Goal: Book appointment/travel/reservation

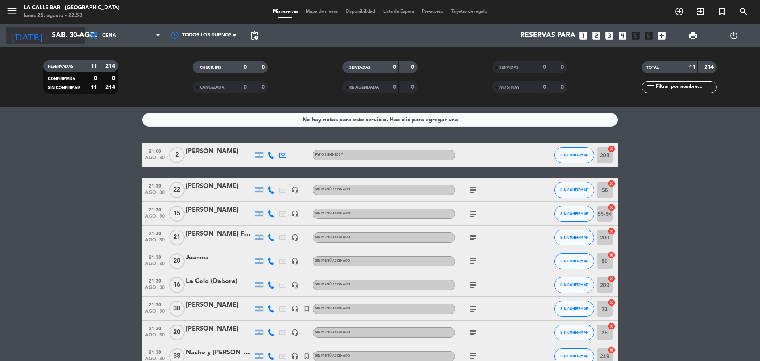
click at [56, 37] on input "sáb. 30 ago." at bounding box center [94, 36] width 92 height 16
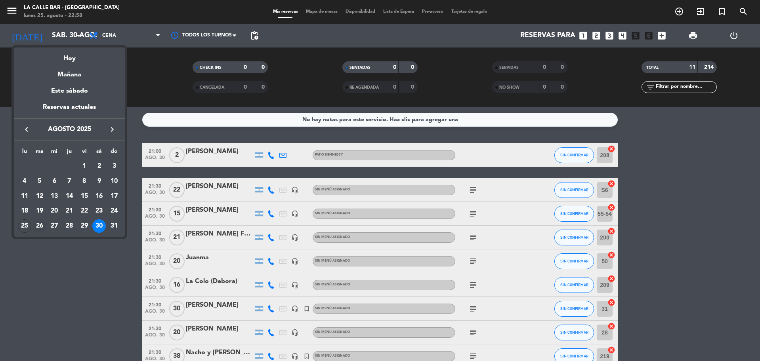
click at [41, 227] on div "26" at bounding box center [39, 225] width 13 height 13
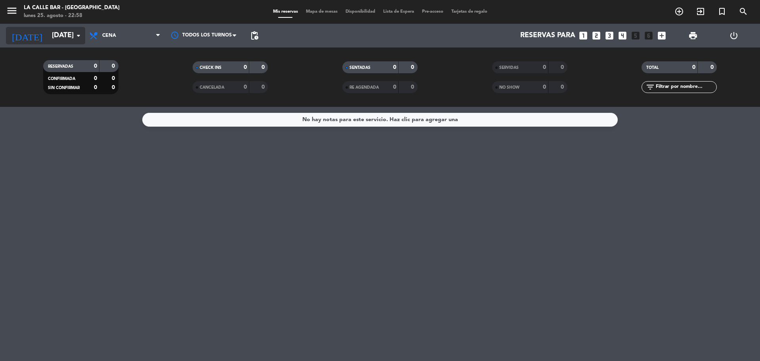
click at [55, 39] on input "[DATE]" at bounding box center [94, 36] width 92 height 16
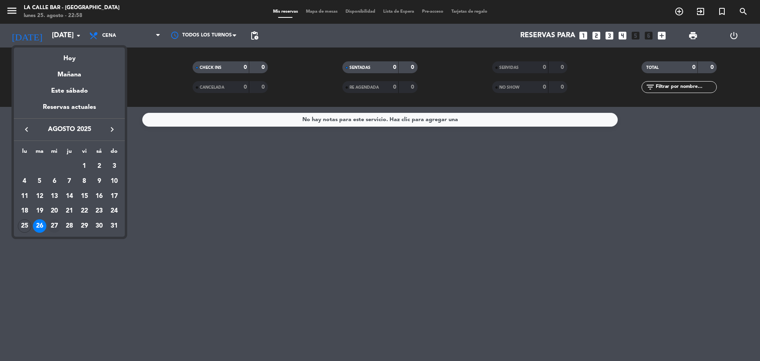
click at [53, 227] on div "27" at bounding box center [54, 225] width 13 height 13
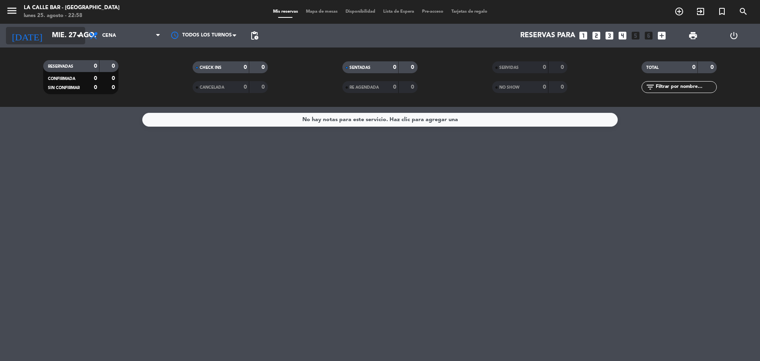
click at [69, 33] on input "mié. 27 ago." at bounding box center [94, 36] width 92 height 16
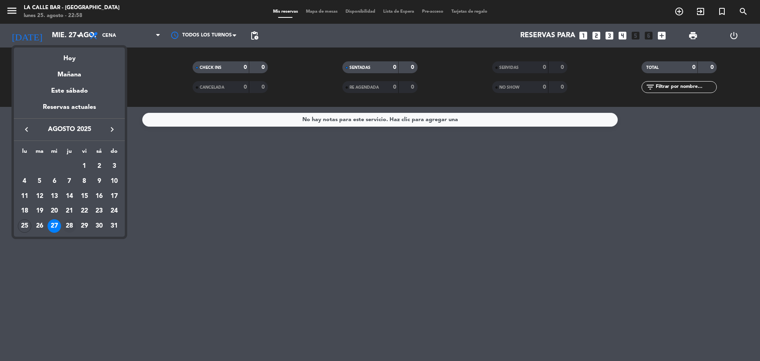
click at [69, 225] on div "28" at bounding box center [69, 225] width 13 height 13
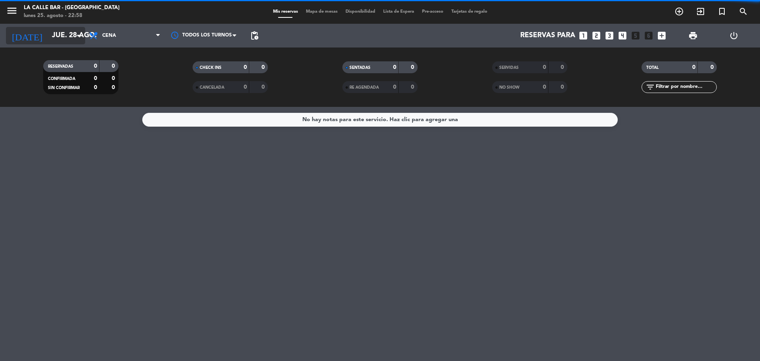
click at [62, 42] on input "jue. 28 ago." at bounding box center [94, 36] width 92 height 16
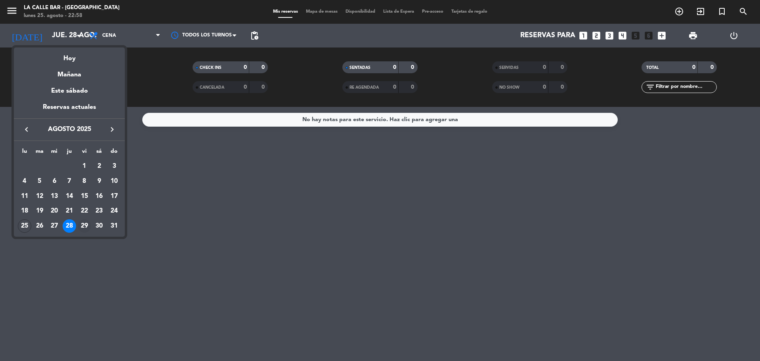
click at [86, 227] on div "29" at bounding box center [84, 225] width 13 height 13
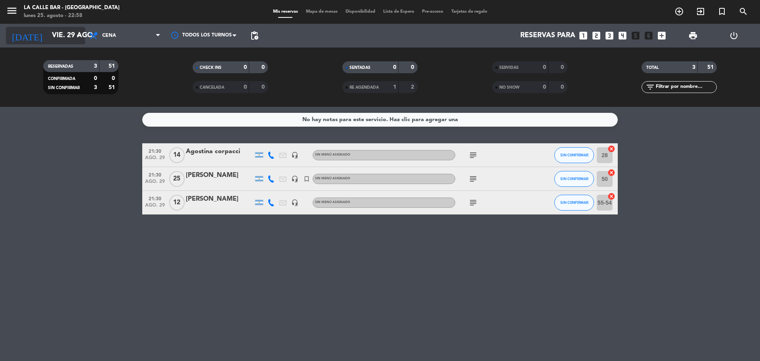
click at [55, 39] on input "vie. 29 ago." at bounding box center [94, 36] width 92 height 16
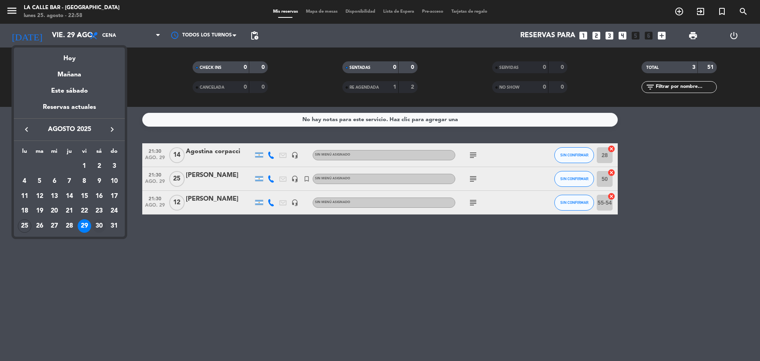
click at [96, 228] on div "30" at bounding box center [98, 225] width 13 height 13
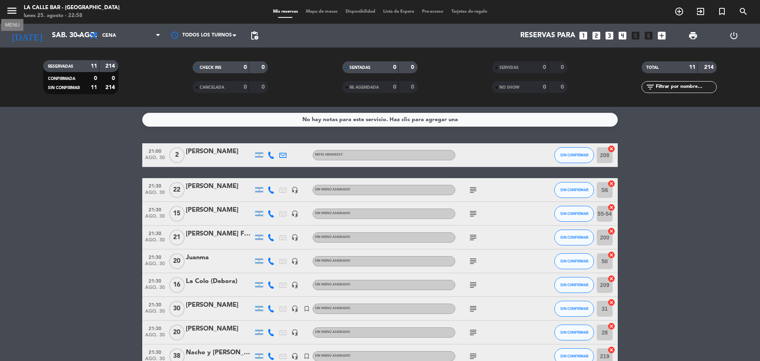
click at [11, 11] on icon "menu" at bounding box center [12, 11] width 12 height 12
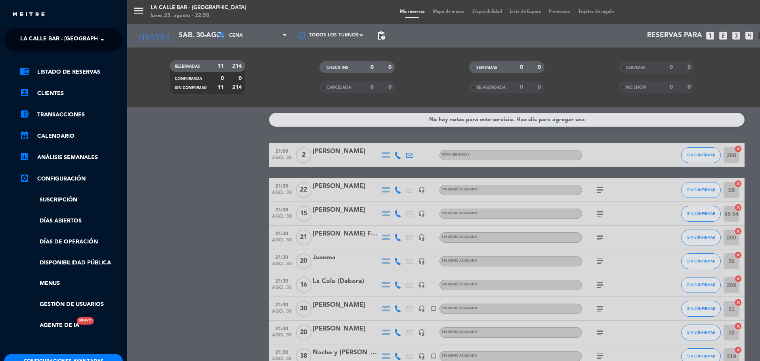
click at [77, 36] on span "La Calle Bar - [GEOGRAPHIC_DATA]" at bounding box center [71, 39] width 103 height 17
click at [77, 65] on span "[GEOGRAPHIC_DATA] - [GEOGRAPHIC_DATA]" at bounding box center [69, 61] width 122 height 9
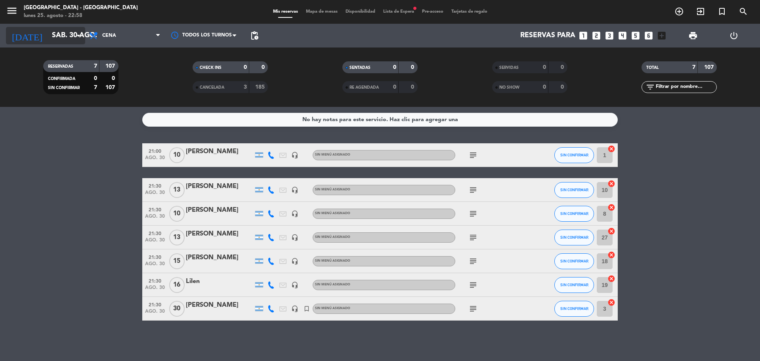
click at [61, 38] on input "sáb. 30 ago." at bounding box center [94, 36] width 92 height 16
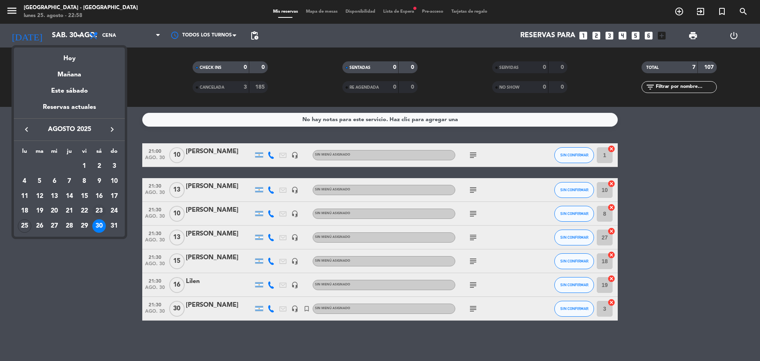
click at [98, 215] on div "23" at bounding box center [98, 210] width 13 height 13
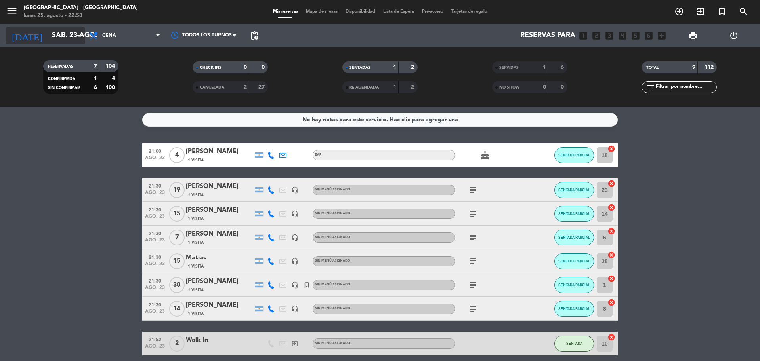
click at [68, 36] on input "sáb. 23 ago." at bounding box center [94, 36] width 92 height 16
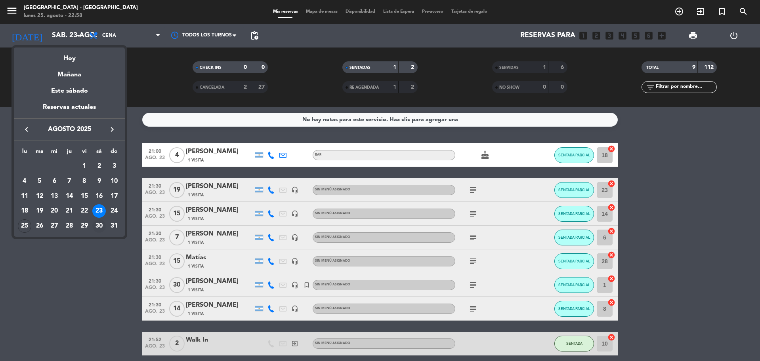
click at [99, 227] on div "30" at bounding box center [98, 225] width 13 height 13
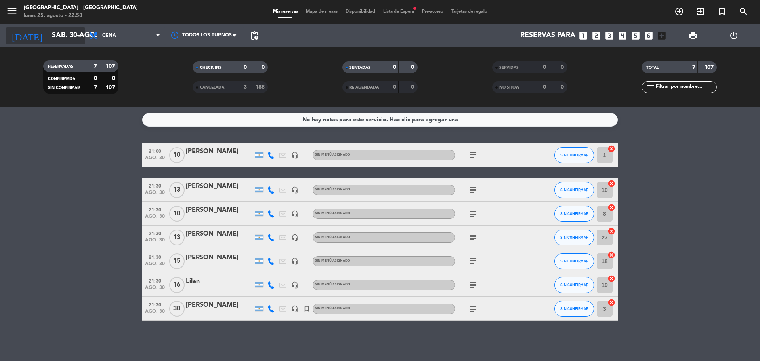
click at [69, 38] on input "sáb. 30 ago." at bounding box center [94, 36] width 92 height 16
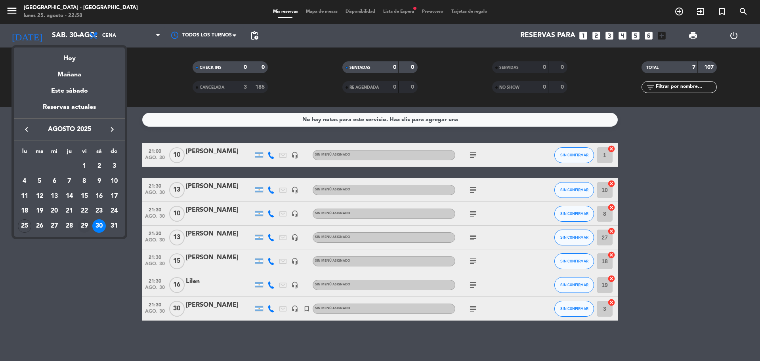
click at [84, 228] on div "29" at bounding box center [84, 225] width 13 height 13
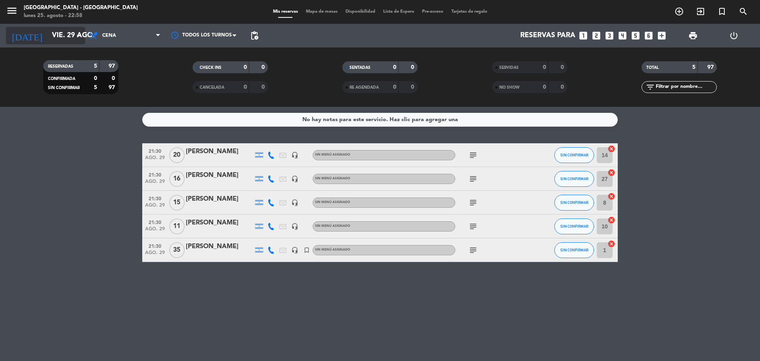
click at [48, 36] on input "vie. 29 ago." at bounding box center [94, 36] width 92 height 16
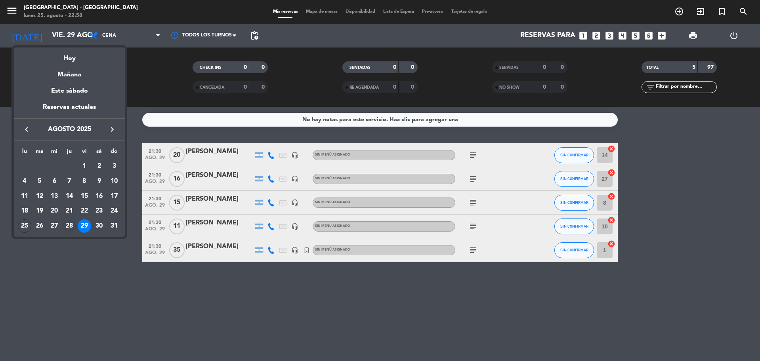
click at [70, 228] on div "28" at bounding box center [69, 225] width 13 height 13
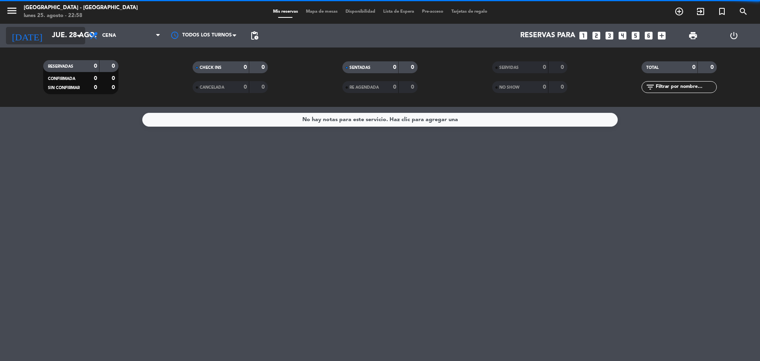
click at [58, 39] on input "jue. 28 ago." at bounding box center [94, 36] width 92 height 16
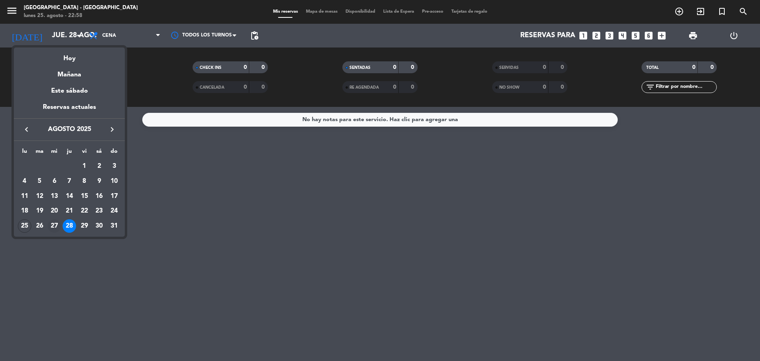
click at [59, 227] on div "27" at bounding box center [54, 225] width 13 height 13
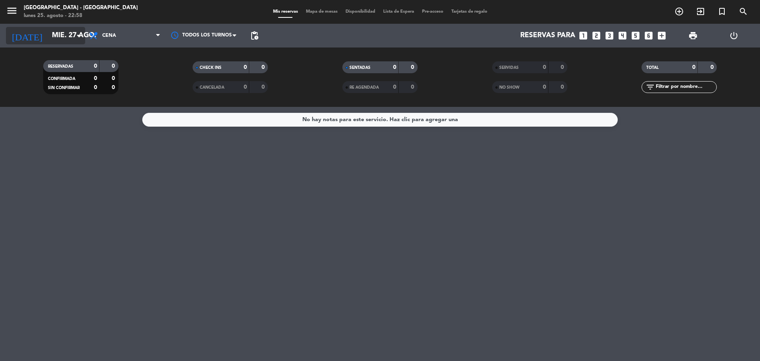
click at [62, 38] on input "mié. 27 ago." at bounding box center [94, 36] width 92 height 16
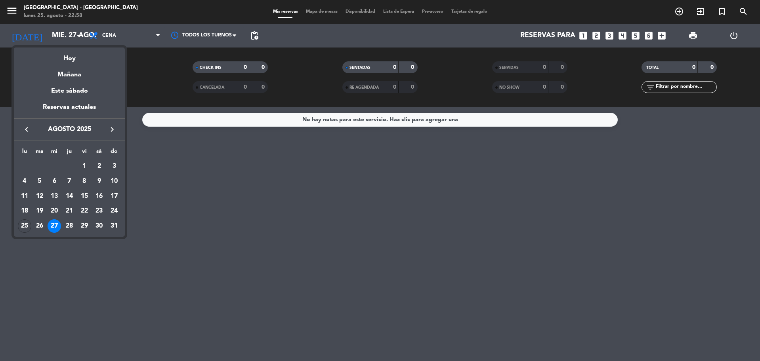
click at [40, 226] on div "26" at bounding box center [39, 225] width 13 height 13
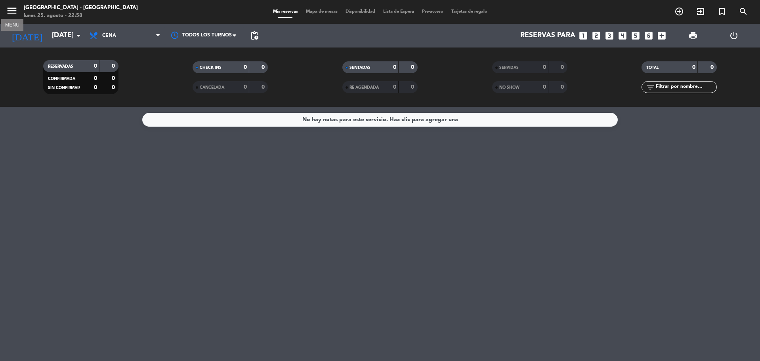
click at [11, 9] on icon "menu" at bounding box center [12, 11] width 12 height 12
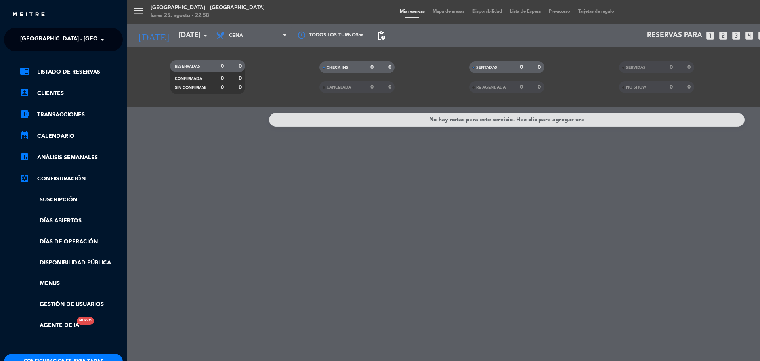
click at [72, 37] on span "[GEOGRAPHIC_DATA] - [GEOGRAPHIC_DATA]" at bounding box center [81, 39] width 122 height 17
click at [88, 71] on span "La Calle Bar - [GEOGRAPHIC_DATA]" at bounding box center [59, 73] width 103 height 9
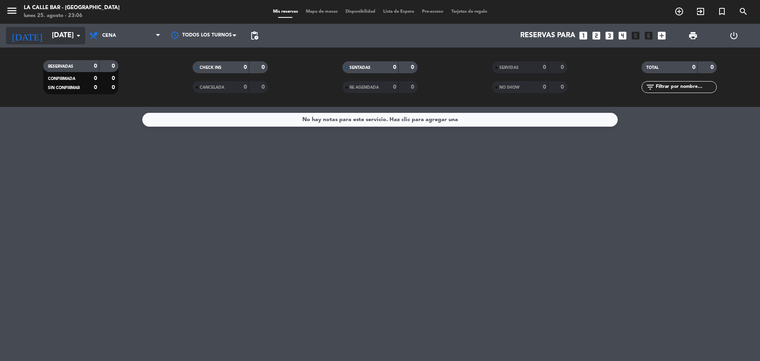
click at [63, 39] on input "[DATE]" at bounding box center [94, 36] width 92 height 16
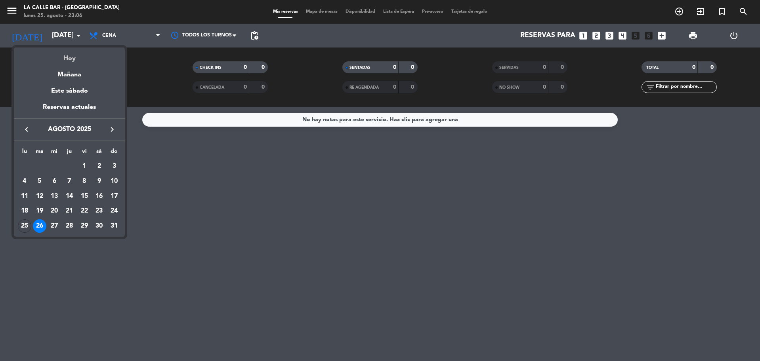
click at [73, 60] on div "Hoy" at bounding box center [69, 56] width 111 height 16
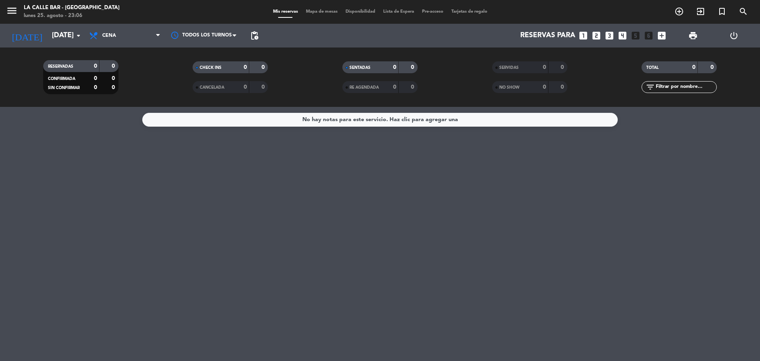
type input "lun. 25 ago."
